Goal: Information Seeking & Learning: Learn about a topic

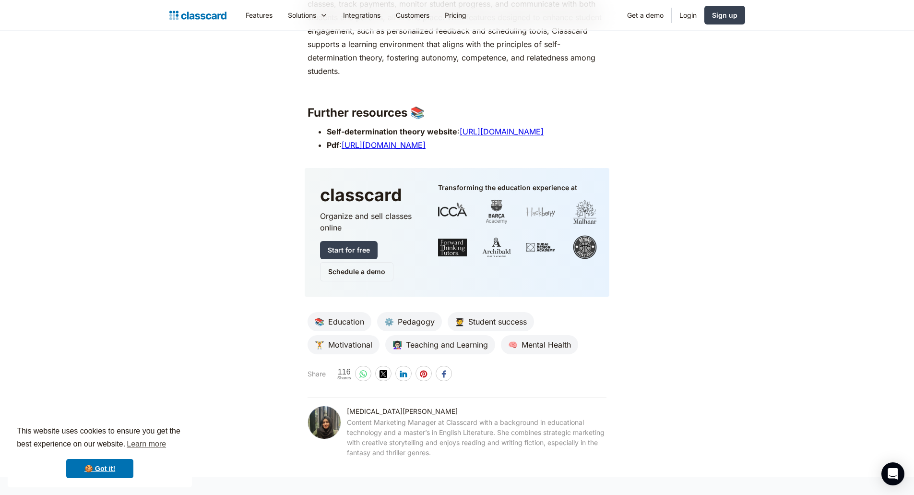
scroll to position [3984, 0]
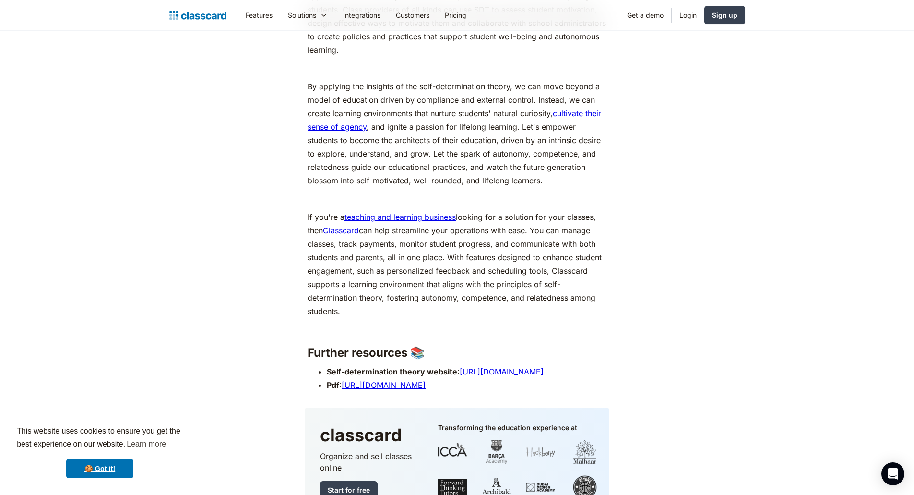
click at [379, 384] on link "[URL][DOMAIN_NAME]" at bounding box center [384, 385] width 84 height 10
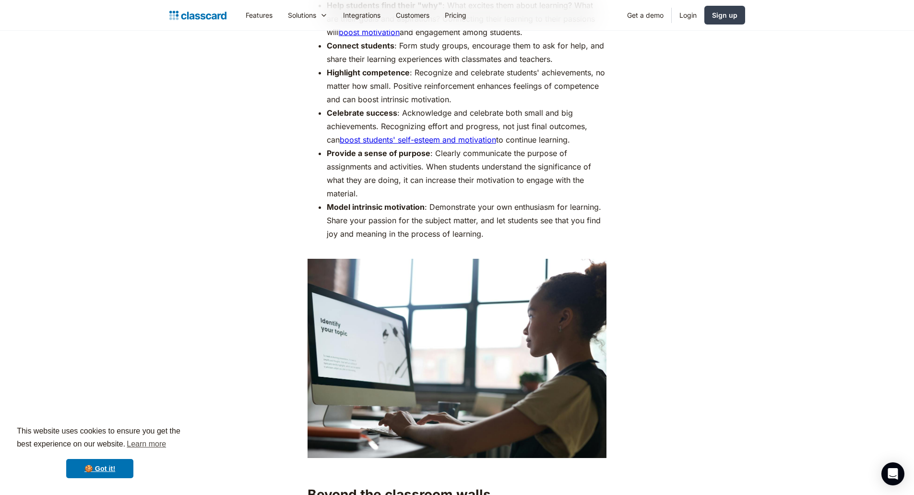
scroll to position [3454, 0]
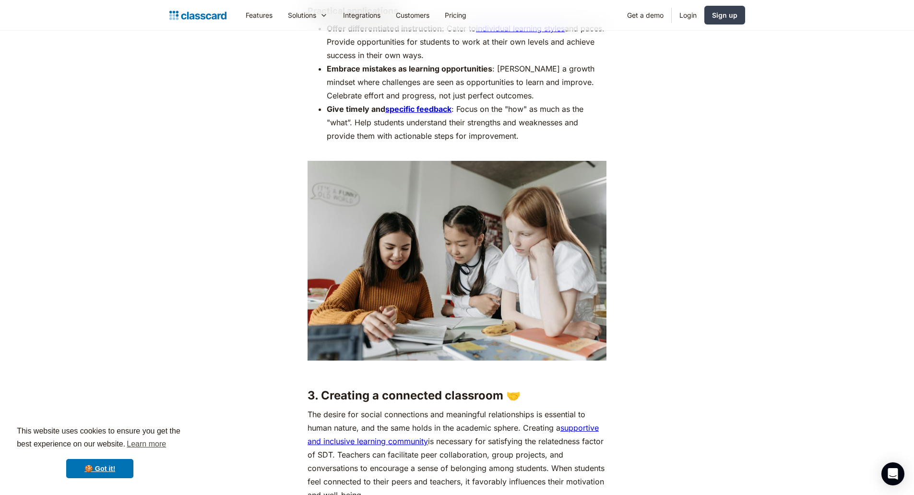
scroll to position [2421, 0]
